Goal: Complete application form

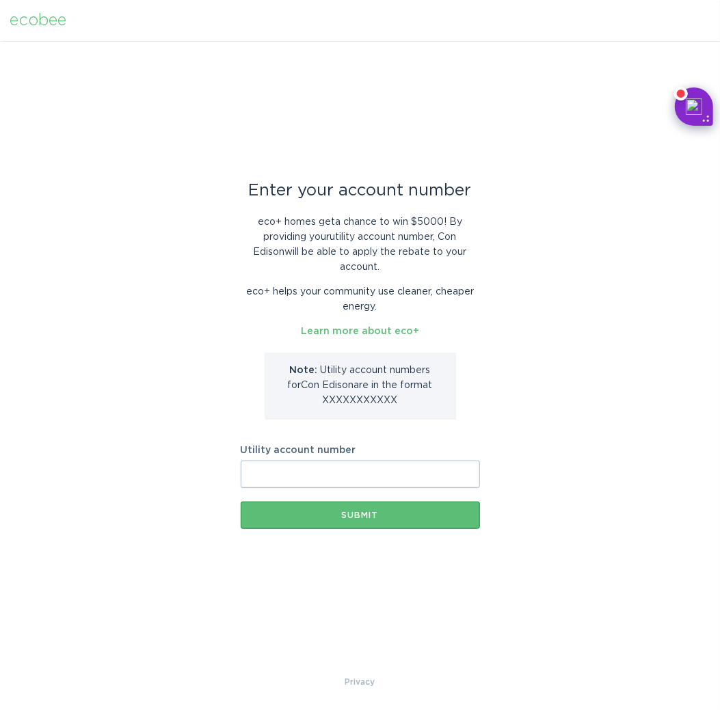
click at [290, 468] on input "Utility account number" at bounding box center [360, 474] width 239 height 27
type input "38774610075"
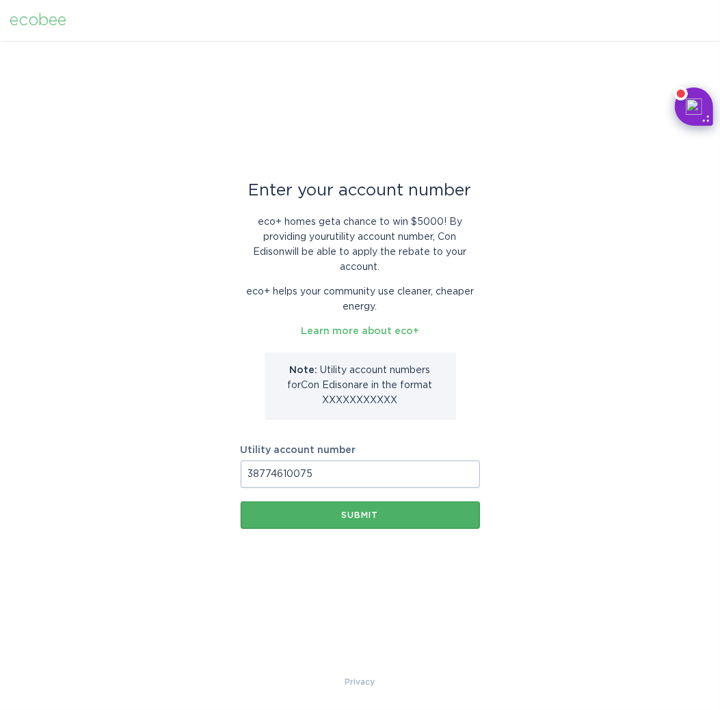
click at [269, 516] on button "Submit" at bounding box center [360, 515] width 239 height 27
